Goal: Task Accomplishment & Management: Use online tool/utility

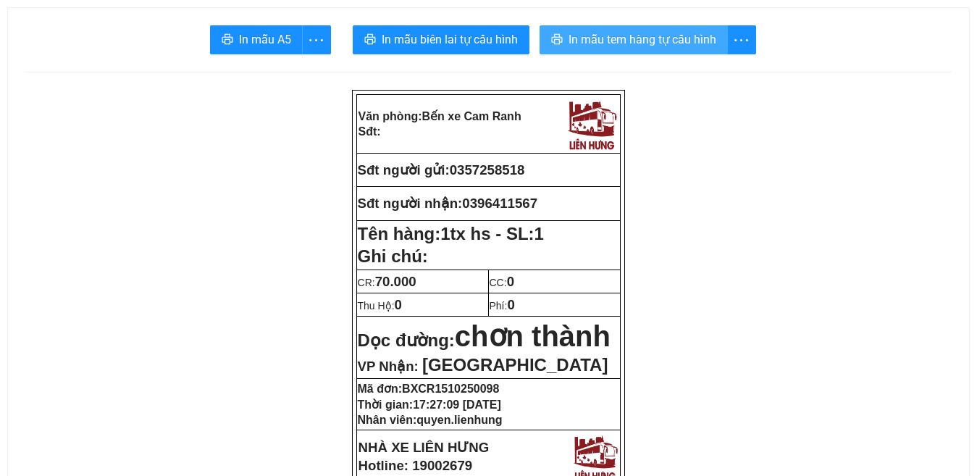
click at [662, 43] on span "In mẫu tem hàng tự cấu hình" at bounding box center [642, 39] width 148 height 18
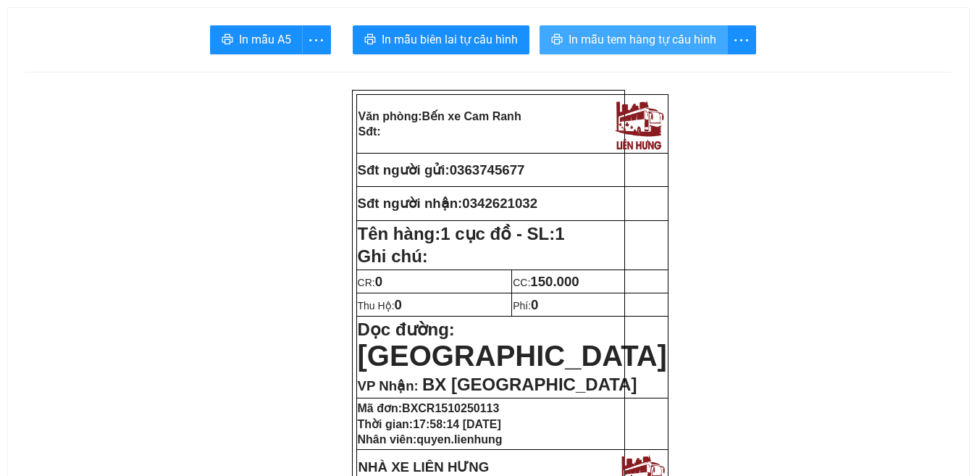
click at [647, 37] on span "In mẫu tem hàng tự cấu hình" at bounding box center [642, 39] width 148 height 18
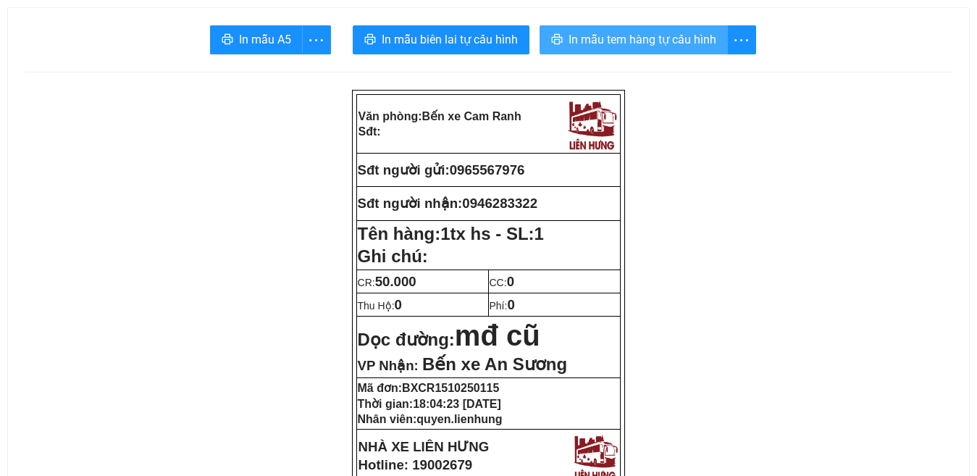
click at [613, 35] on span "In mẫu tem hàng tự cấu hình" at bounding box center [642, 39] width 148 height 18
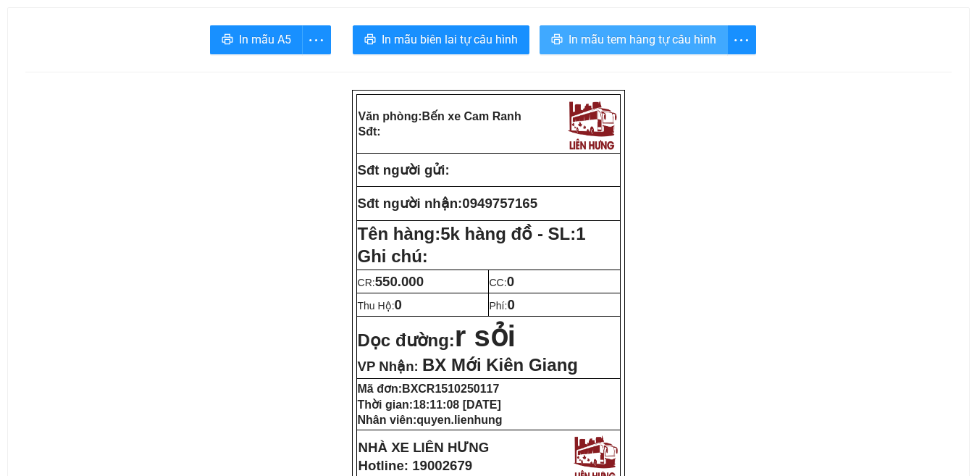
click at [653, 36] on span "In mẫu tem hàng tự cấu hình" at bounding box center [642, 39] width 148 height 18
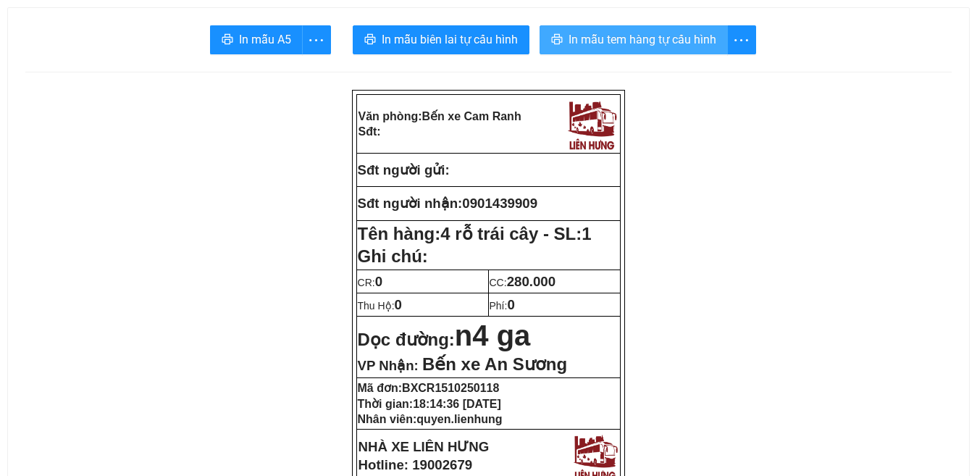
click at [660, 48] on span "In mẫu tem hàng tự cấu hình" at bounding box center [642, 39] width 148 height 18
click at [653, 44] on span "In mẫu tem hàng tự cấu hình" at bounding box center [642, 39] width 148 height 18
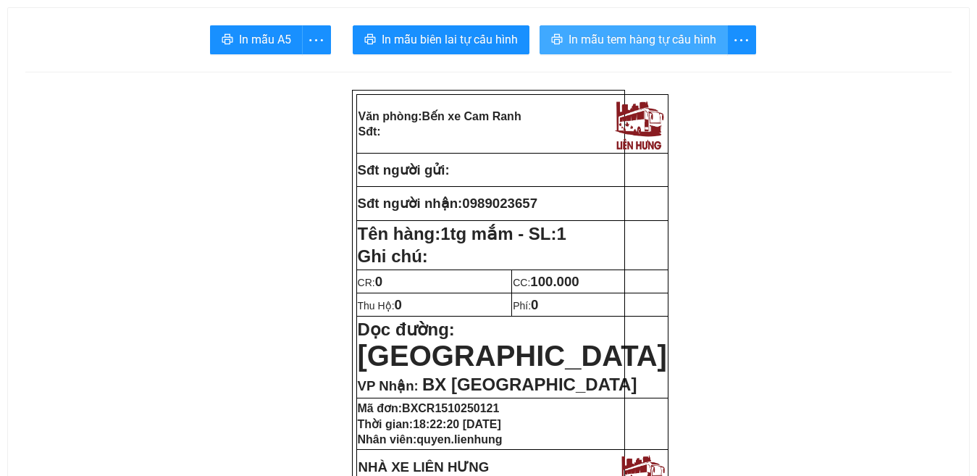
click at [649, 41] on span "In mẫu tem hàng tự cấu hình" at bounding box center [642, 39] width 148 height 18
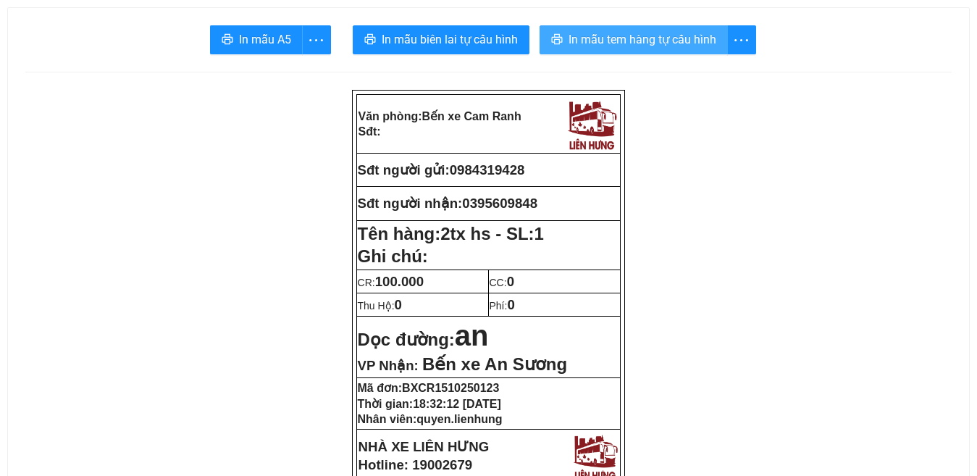
click at [652, 35] on span "In mẫu tem hàng tự cấu hình" at bounding box center [642, 39] width 148 height 18
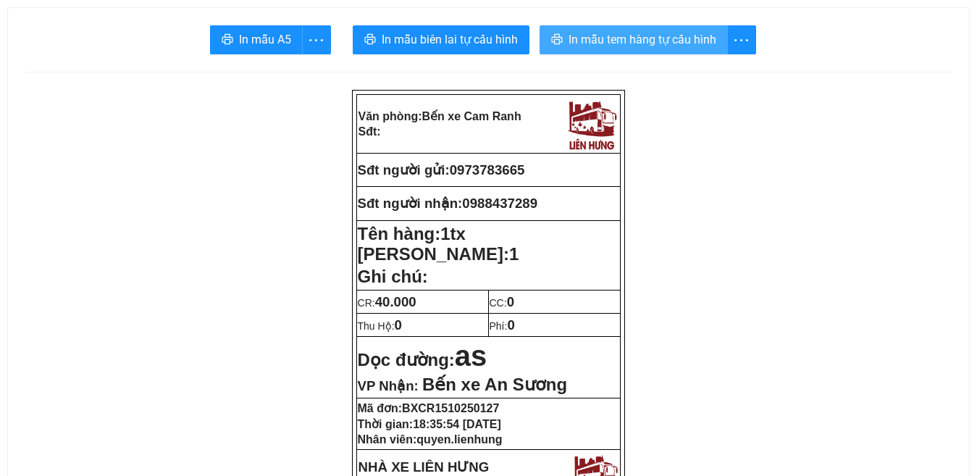
click at [652, 38] on span "In mẫu tem hàng tự cấu hình" at bounding box center [642, 39] width 148 height 18
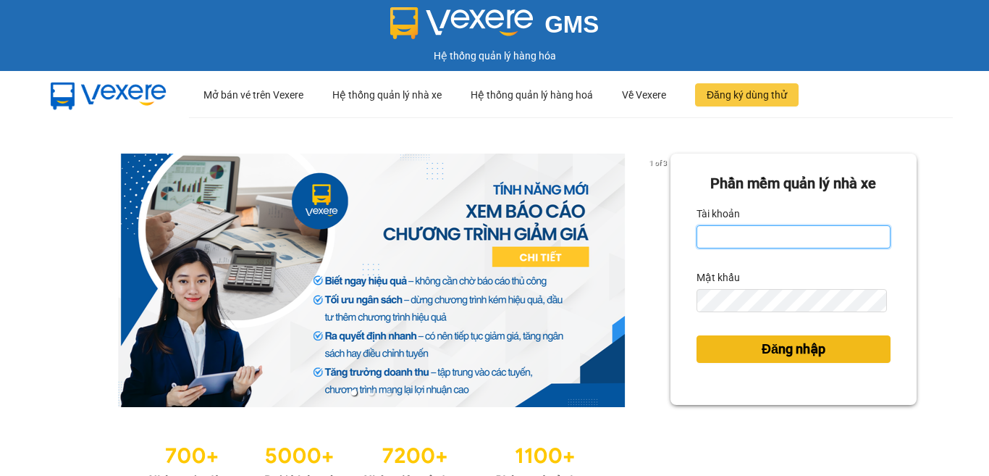
type input "quyen.lienhung"
click at [791, 351] on span "Đăng nhập" at bounding box center [794, 349] width 64 height 20
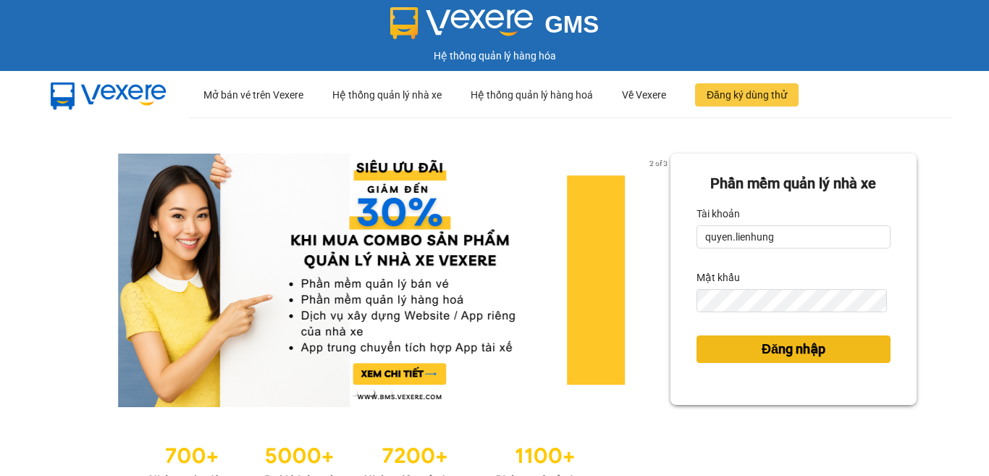
click at [786, 345] on span "Đăng nhập" at bounding box center [794, 349] width 64 height 20
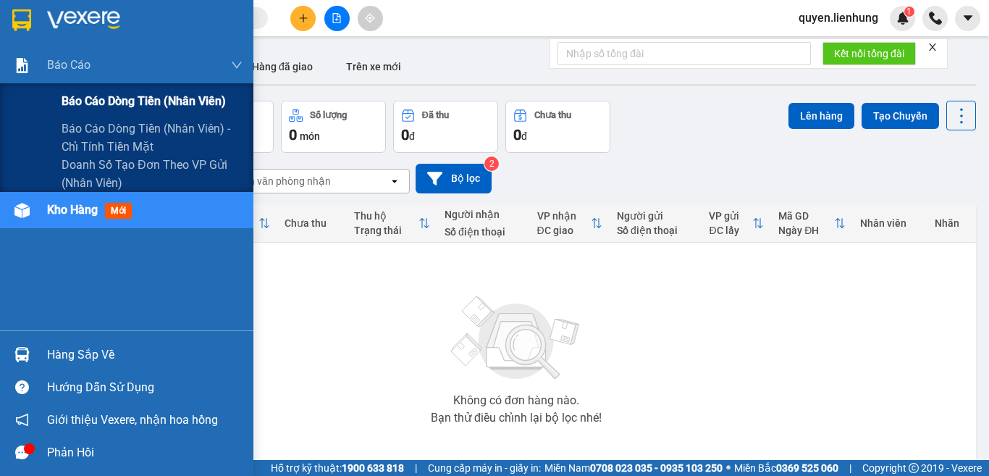
click at [109, 100] on span "Báo cáo dòng tiền (nhân viên)" at bounding box center [144, 101] width 164 height 18
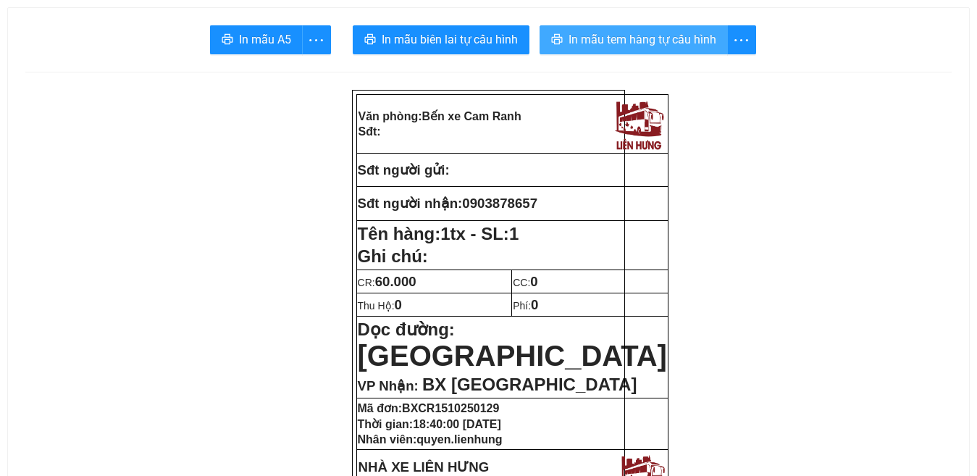
click at [656, 35] on span "In mẫu tem hàng tự cấu hình" at bounding box center [642, 39] width 148 height 18
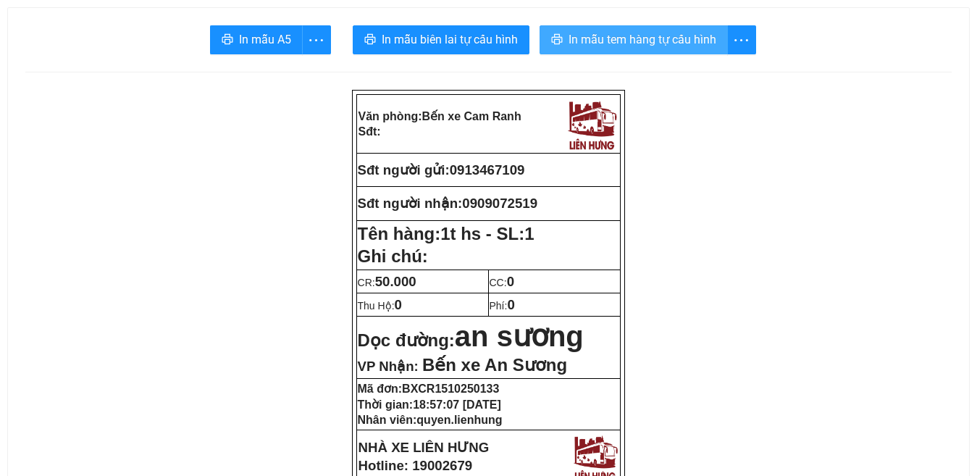
click at [655, 41] on span "In mẫu tem hàng tự cấu hình" at bounding box center [642, 39] width 148 height 18
